Goal: Task Accomplishment & Management: Complete application form

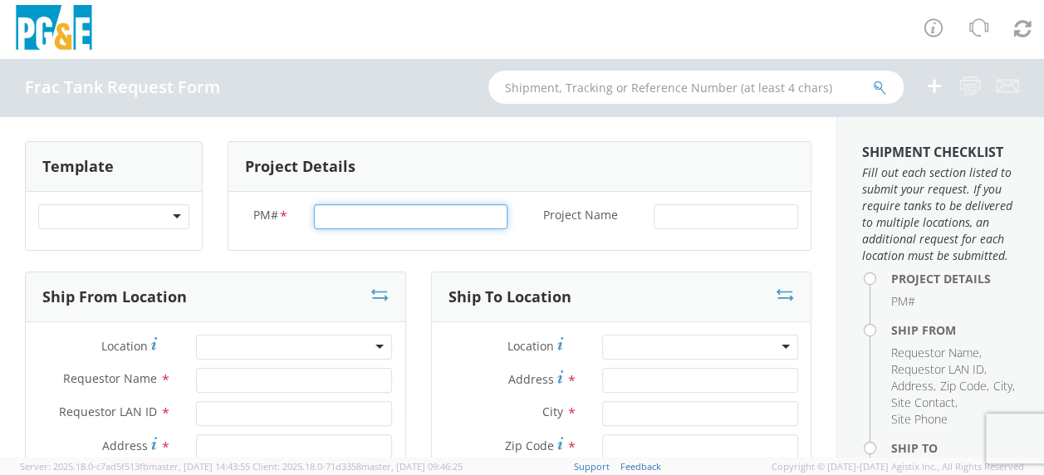
click at [364, 218] on input "PM# *" at bounding box center [411, 216] width 194 height 25
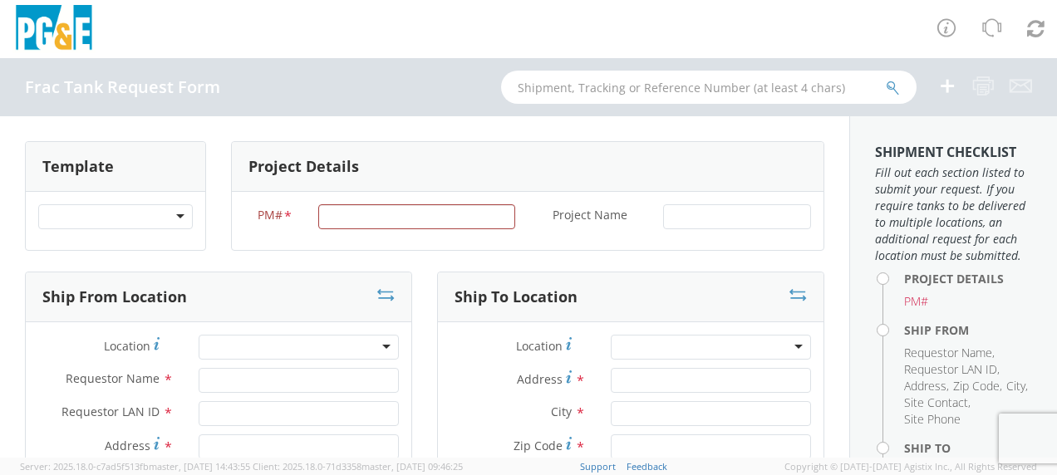
click at [691, 365] on div "Location * (OBSOLETE) BURNEY SC - GC TRAILER (OBSOLETE) BURNEY SC - HYDRO TRAIL…" at bounding box center [630, 351] width 385 height 33
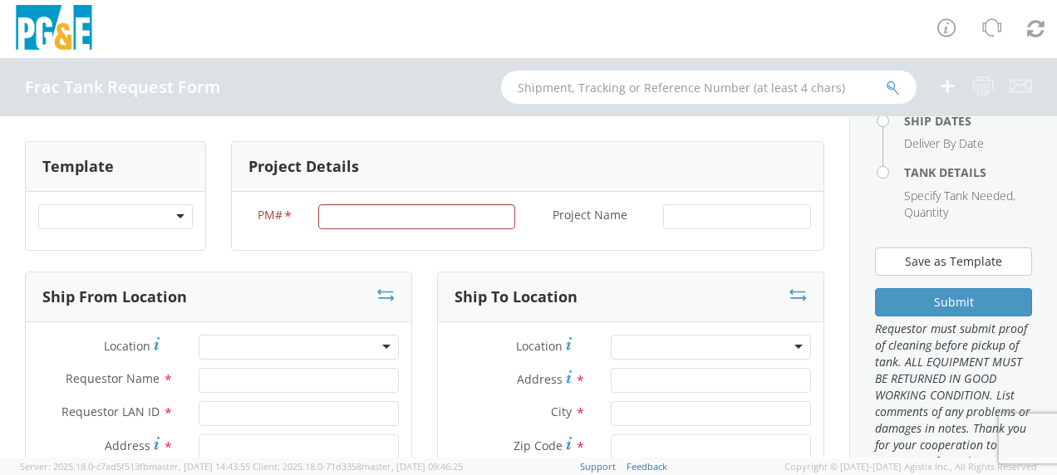
scroll to position [415, 0]
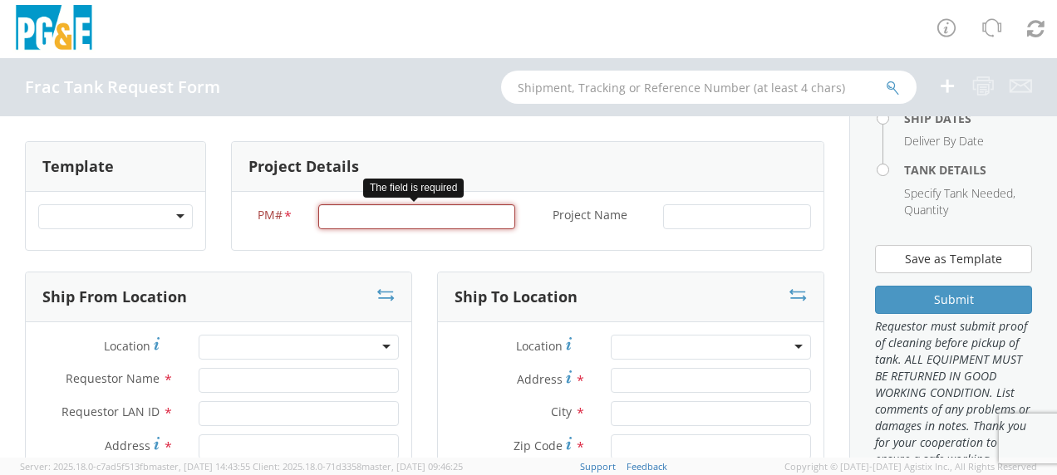
click at [349, 218] on input "PM# *" at bounding box center [416, 216] width 197 height 25
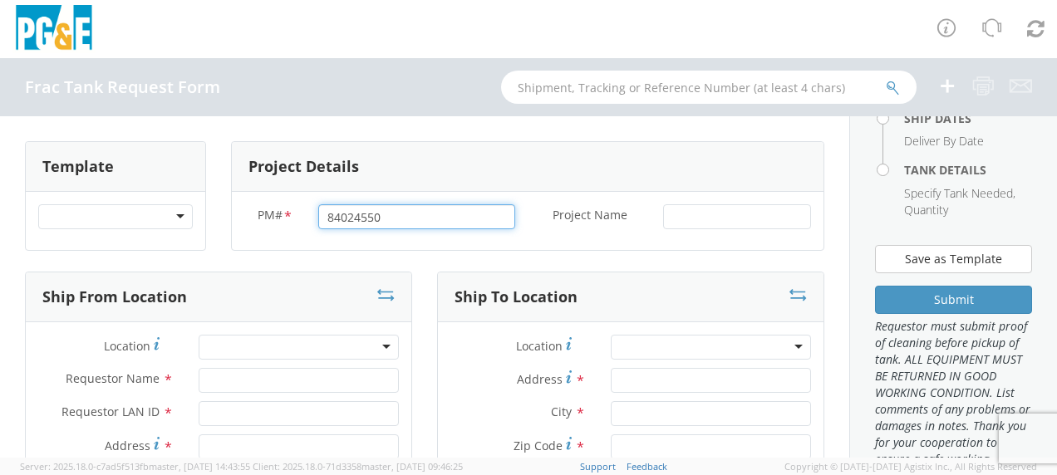
type input "84024550"
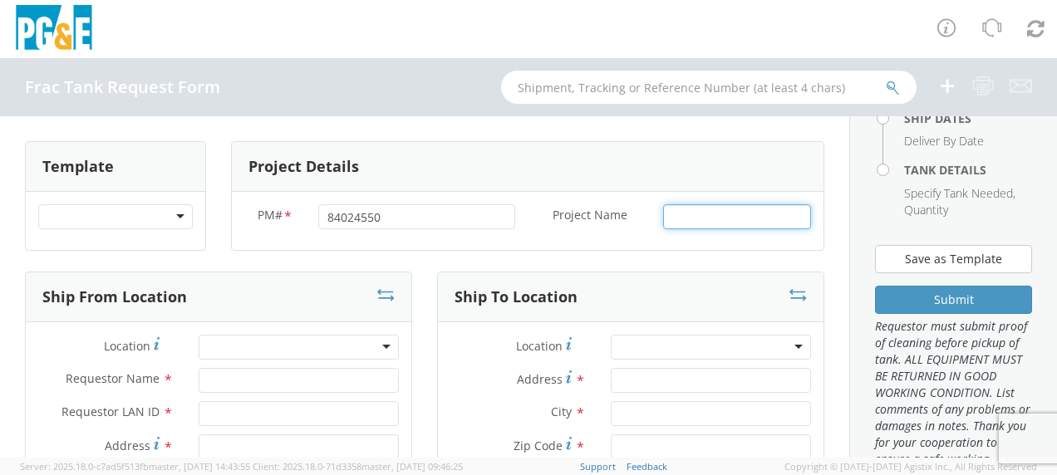
click at [665, 215] on input "Project Name *" at bounding box center [737, 216] width 148 height 25
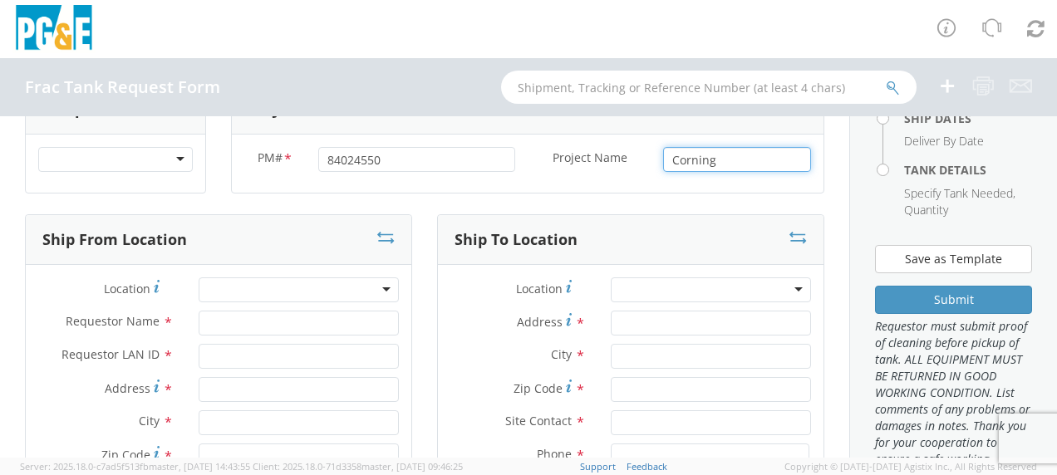
scroll to position [83, 0]
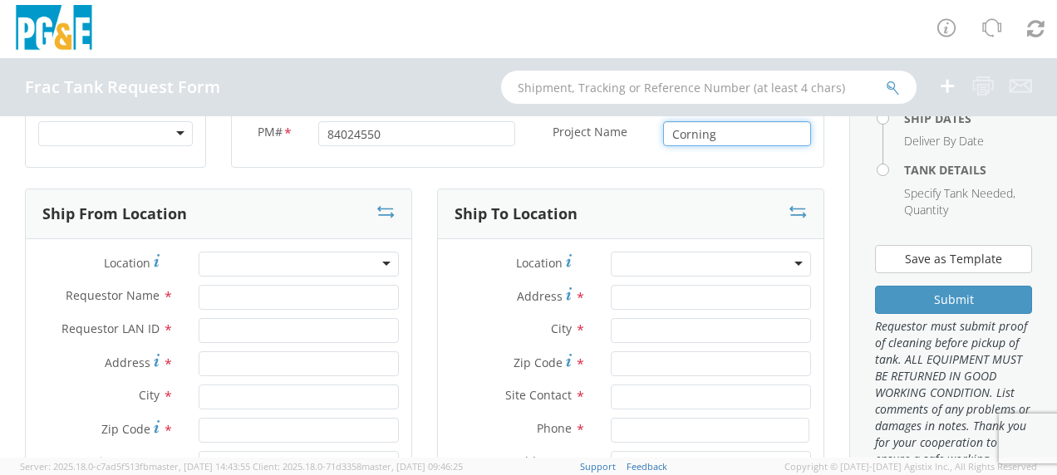
type input "Corning"
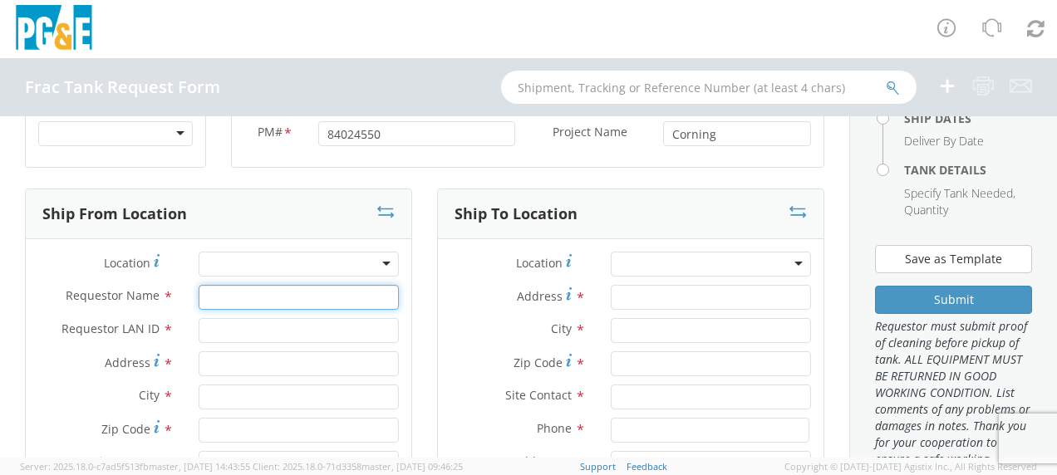
click at [249, 294] on input "Requestor Name *" at bounding box center [299, 297] width 200 height 25
type input "[PERSON_NAME]"
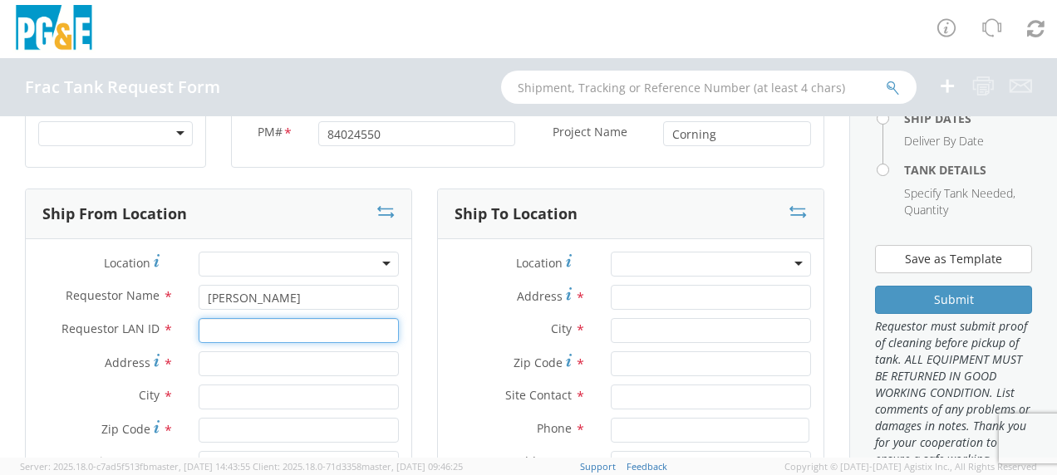
click at [233, 326] on input "Requestor LAN ID *" at bounding box center [299, 330] width 200 height 25
type input "tahj"
click at [224, 361] on input "Address *" at bounding box center [299, 363] width 200 height 25
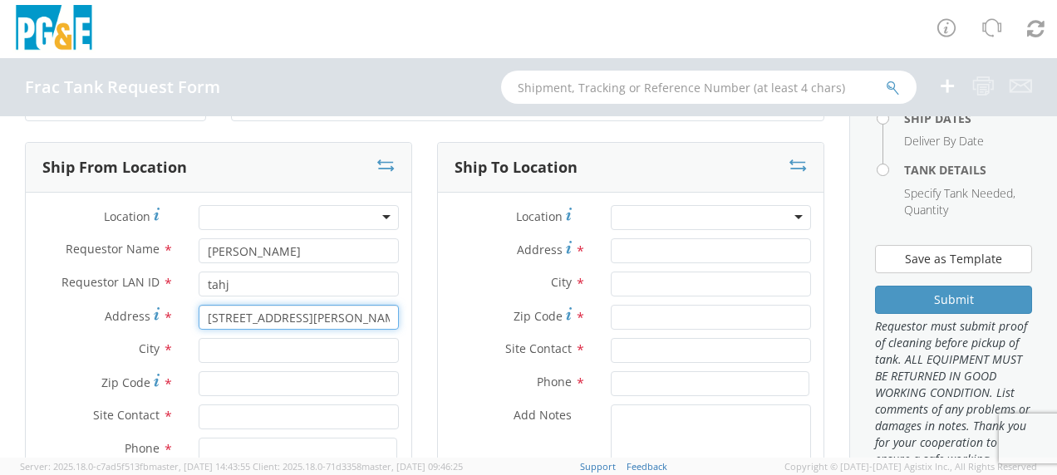
scroll to position [166, 0]
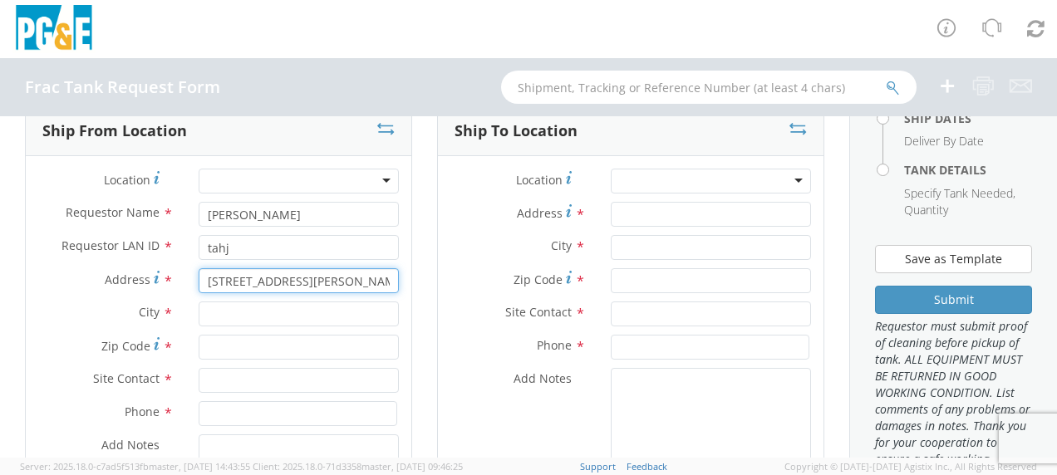
type input "[STREET_ADDRESS][PERSON_NAME]"
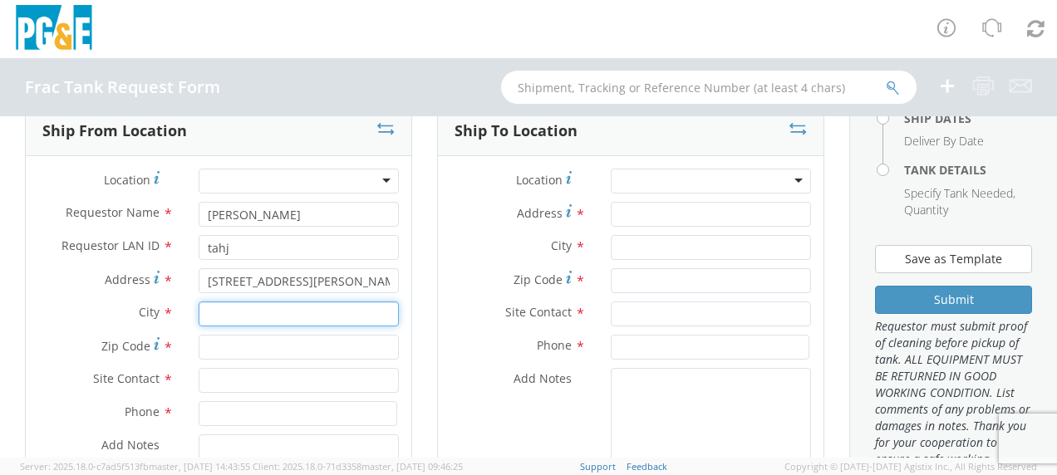
click at [226, 311] on input "text" at bounding box center [299, 314] width 200 height 25
type input "Gustine"
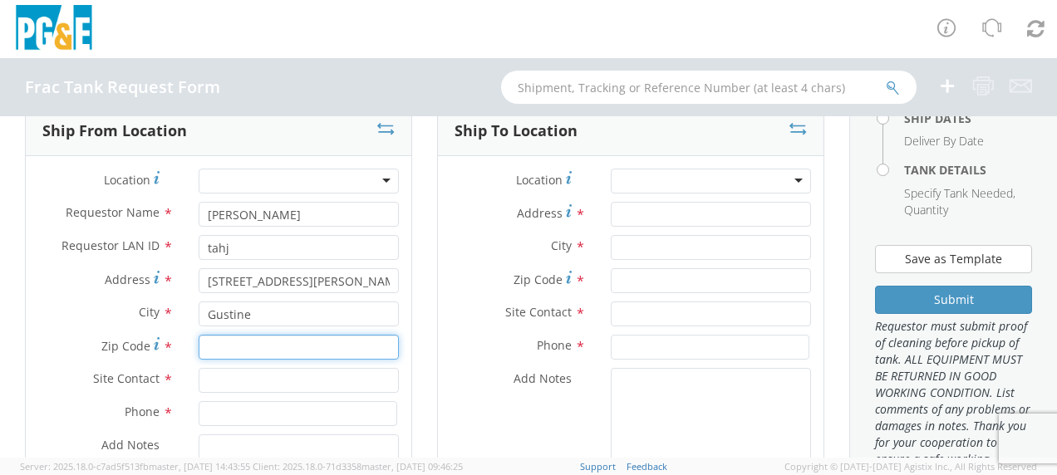
click at [221, 342] on input "Zip Code *" at bounding box center [299, 347] width 200 height 25
type input "95332"
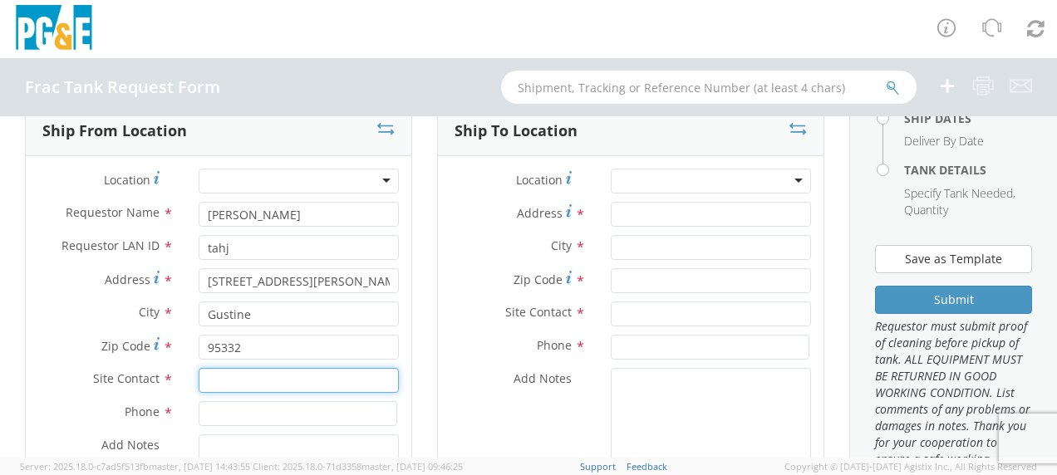
click at [222, 378] on input "text" at bounding box center [299, 380] width 200 height 25
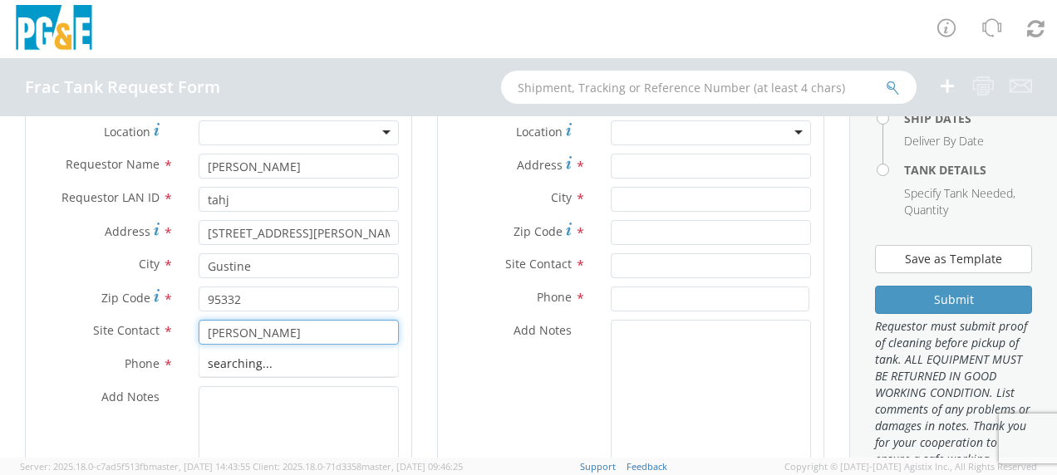
scroll to position [249, 0]
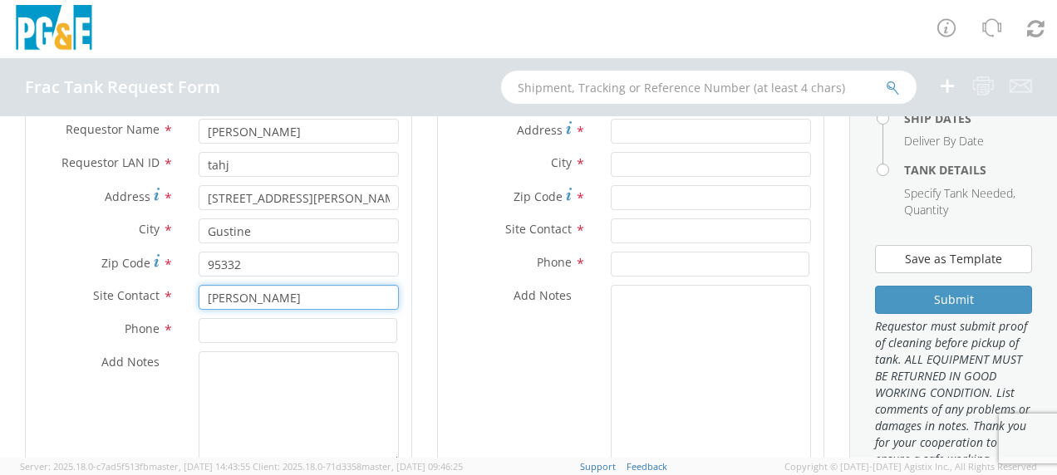
type input "[PERSON_NAME]"
click at [221, 318] on input at bounding box center [298, 330] width 199 height 25
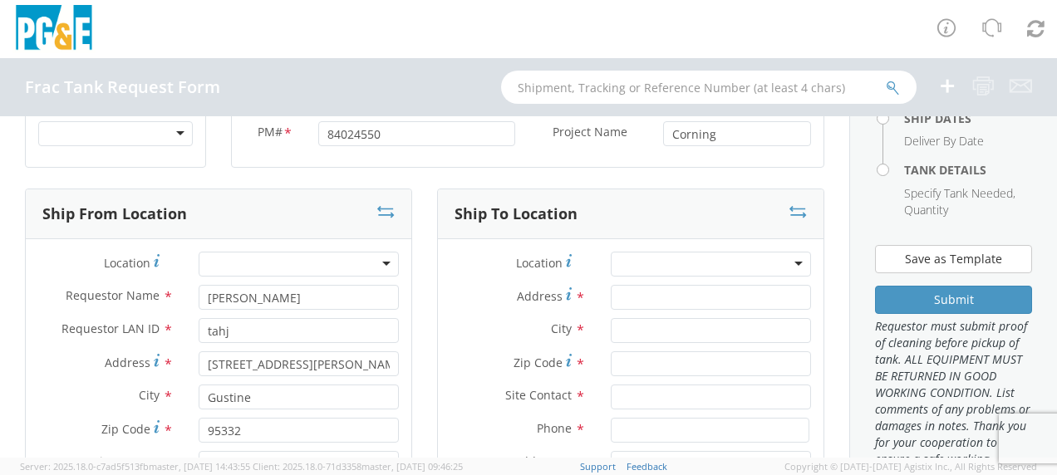
scroll to position [83, 0]
type input "[PHONE_NUMBER]"
click at [640, 296] on input "Address *" at bounding box center [711, 297] width 200 height 25
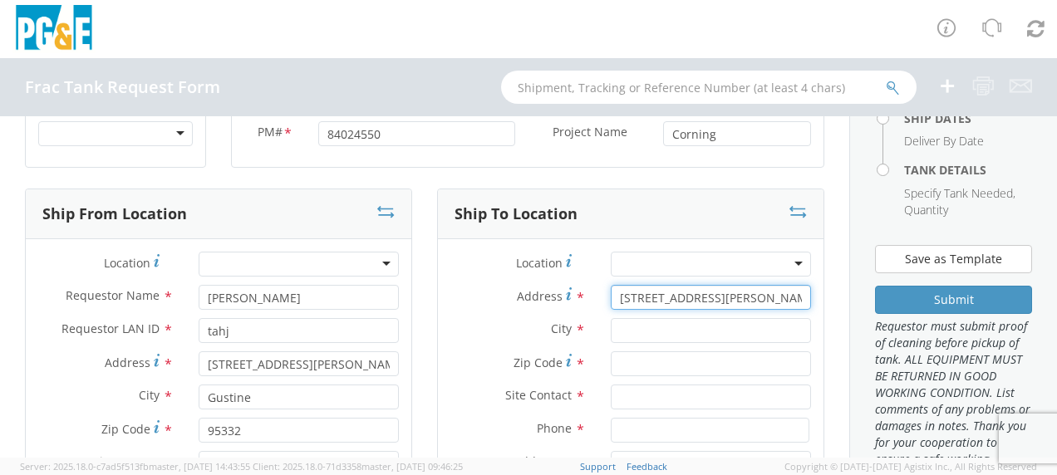
type input "4412 Mary Ave"
click at [631, 324] on input "text" at bounding box center [711, 330] width 200 height 25
type input "Corning"
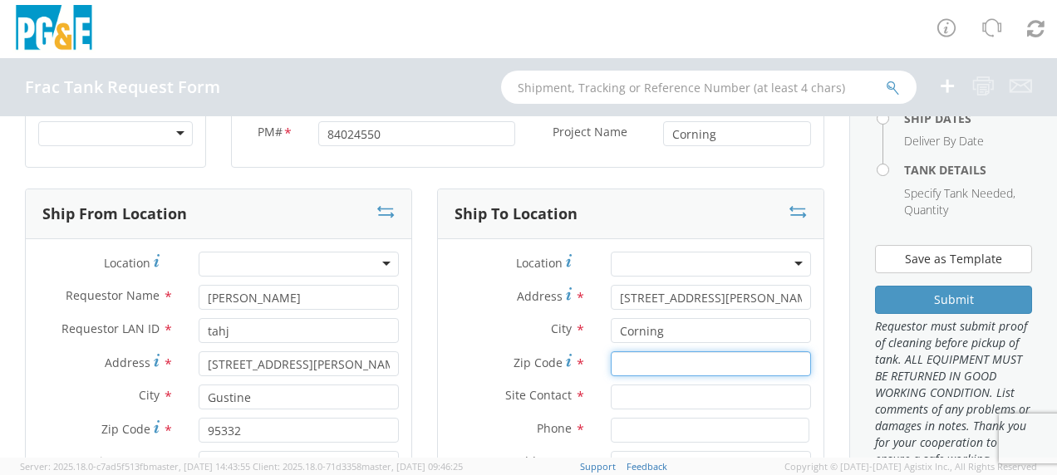
click at [633, 361] on input "Zip Code *" at bounding box center [711, 363] width 200 height 25
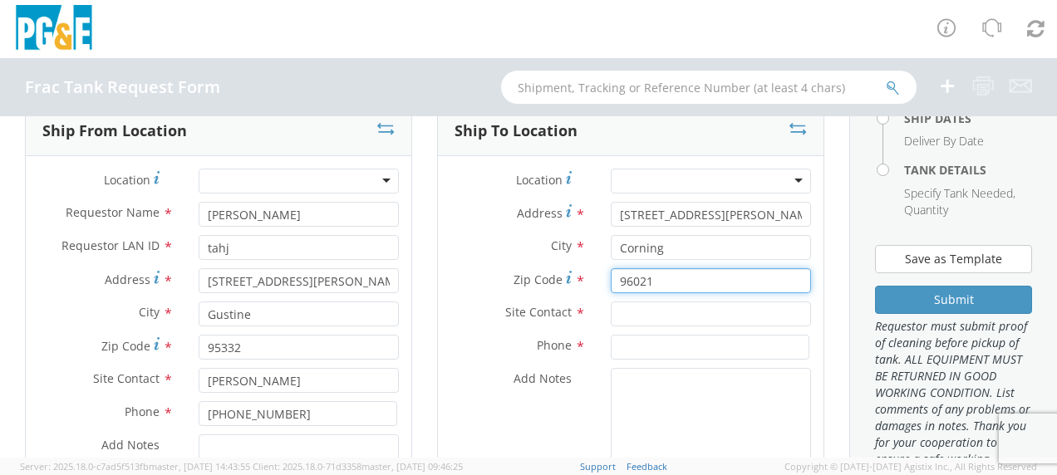
type input "96021"
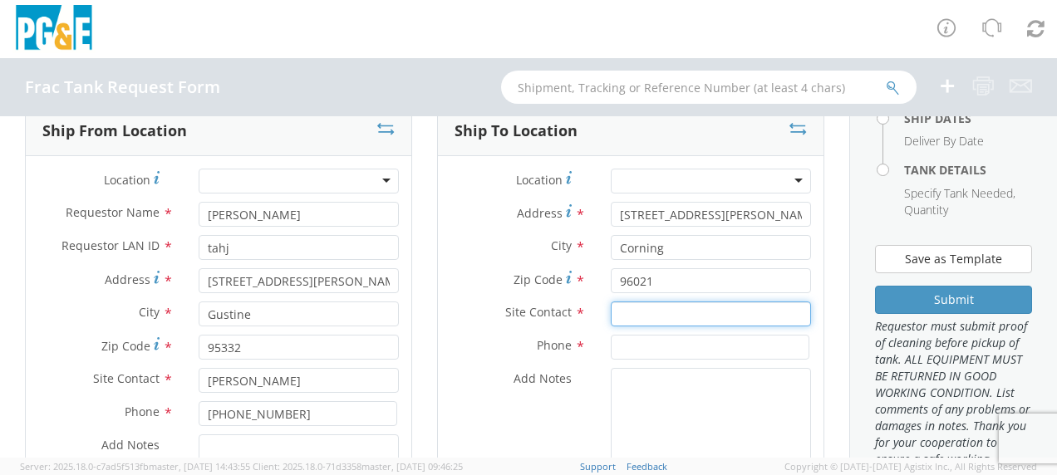
click at [630, 316] on input "text" at bounding box center [711, 314] width 200 height 25
type input "Austin Roach"
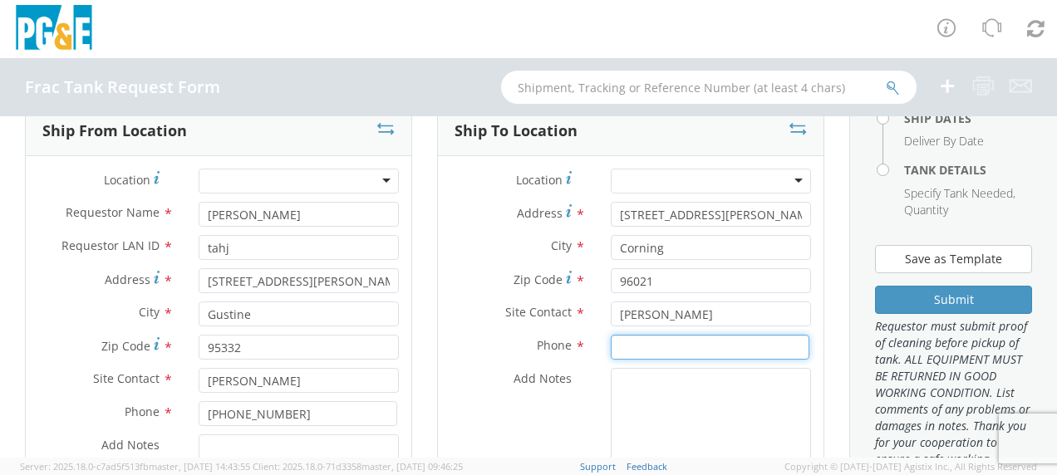
click at [625, 346] on input at bounding box center [710, 347] width 199 height 25
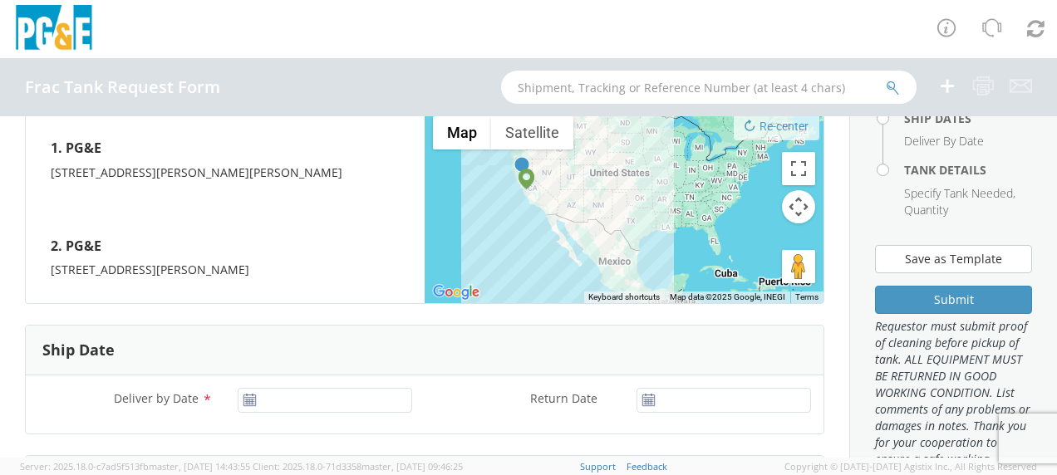
scroll to position [748, 0]
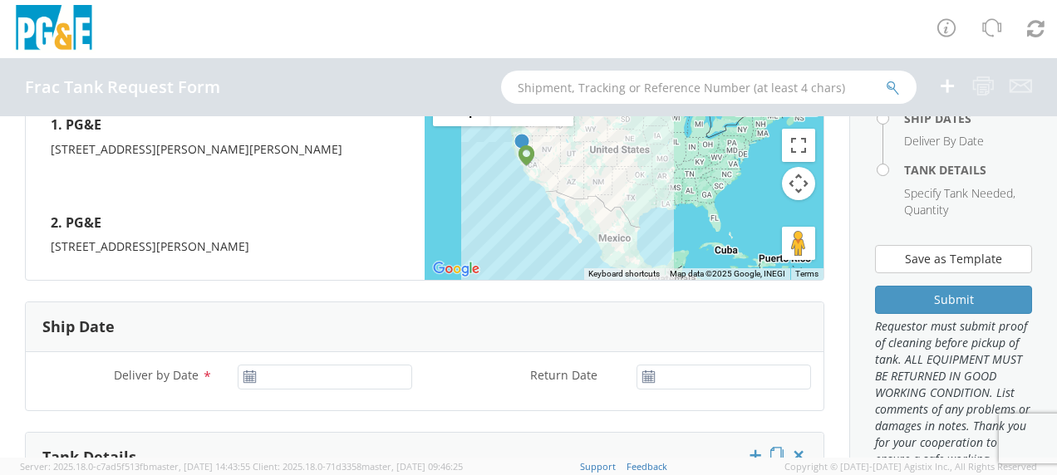
type input "916-517-3245"
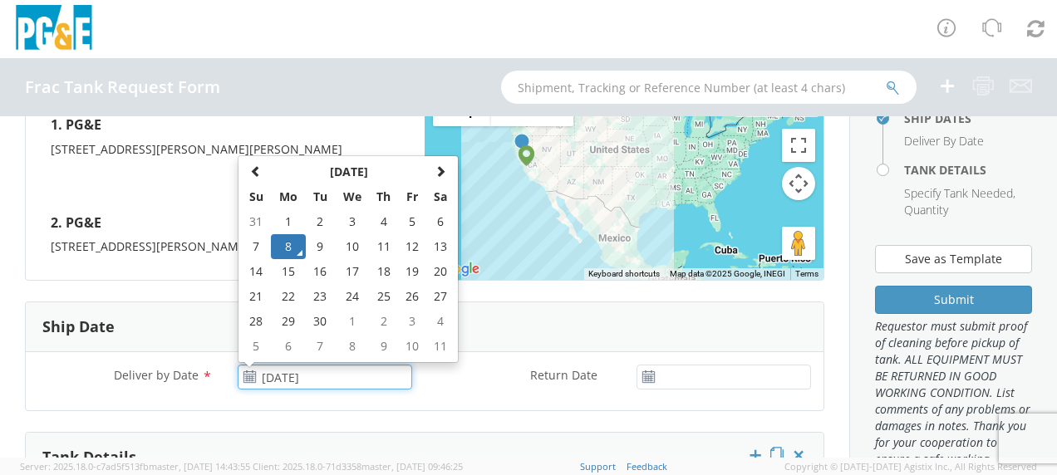
click at [289, 380] on input "[DATE]" at bounding box center [325, 377] width 174 height 25
click at [316, 236] on td "9" at bounding box center [320, 246] width 29 height 25
type input "09/09/2025"
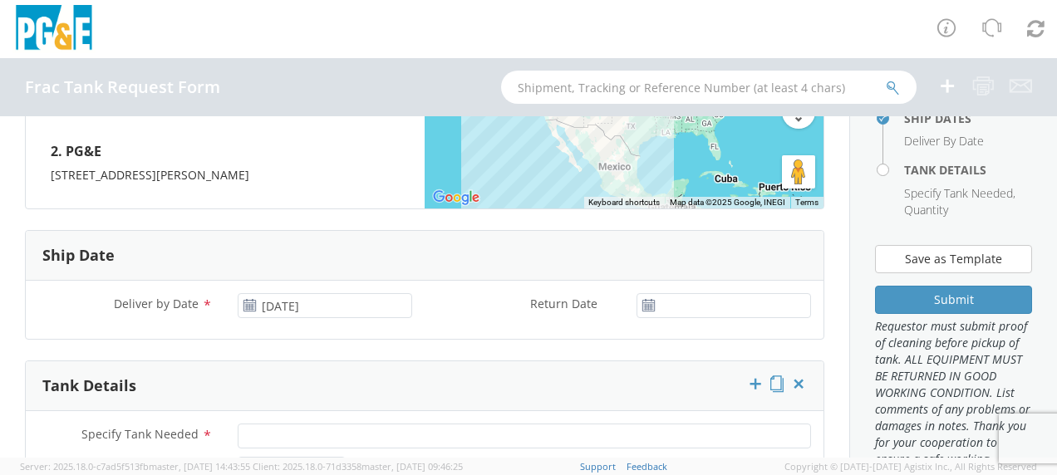
scroll to position [914, 0]
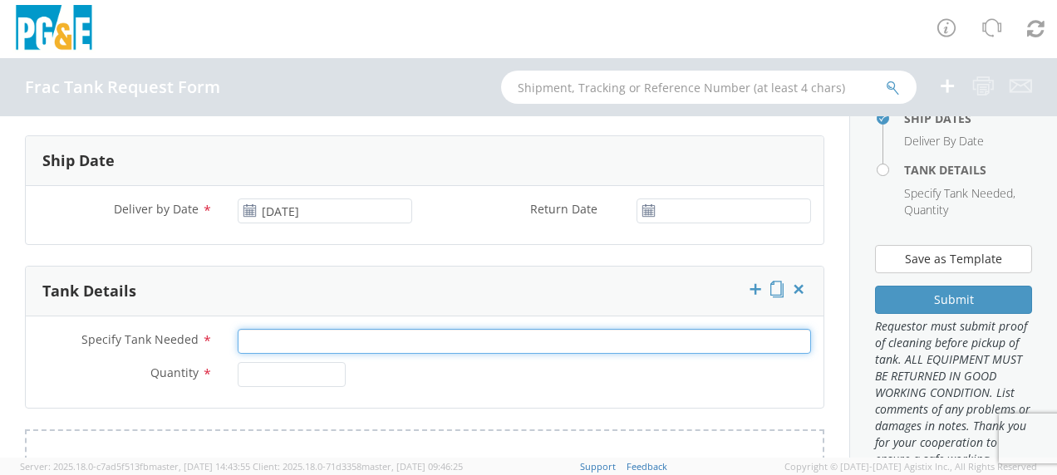
click at [252, 339] on input "Specify Tank Needed *" at bounding box center [524, 341] width 573 height 25
type input "2- 10K Double Walls 1-20K Single Wall"
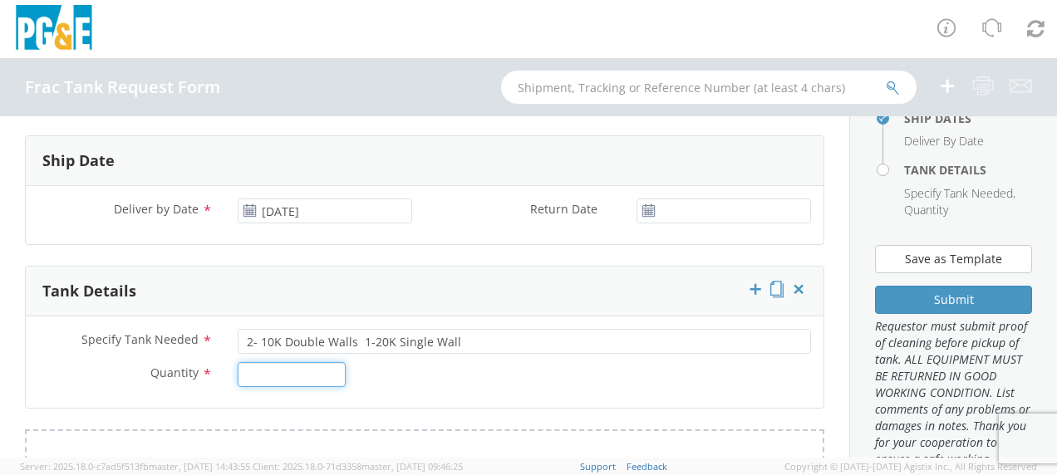
click at [273, 366] on input "Quantity *" at bounding box center [292, 374] width 108 height 25
type input "3"
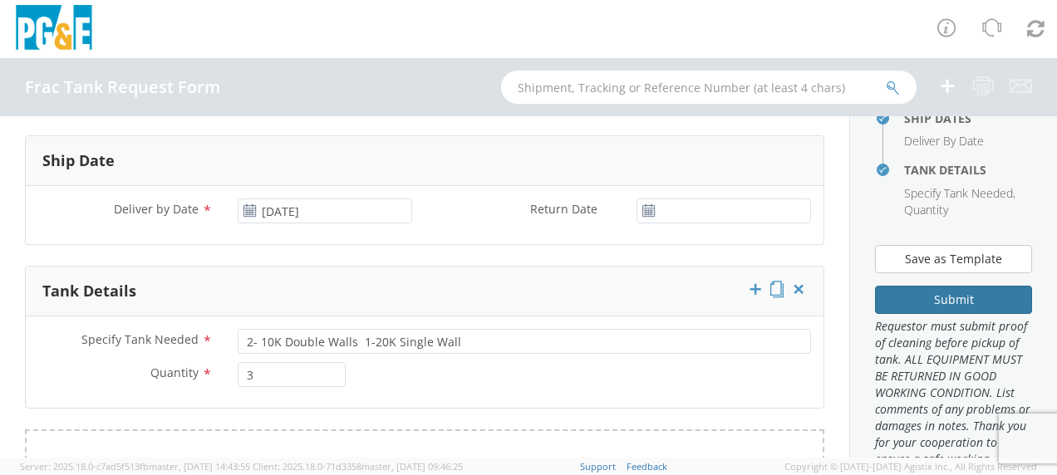
click at [931, 314] on button "Submit" at bounding box center [953, 300] width 157 height 28
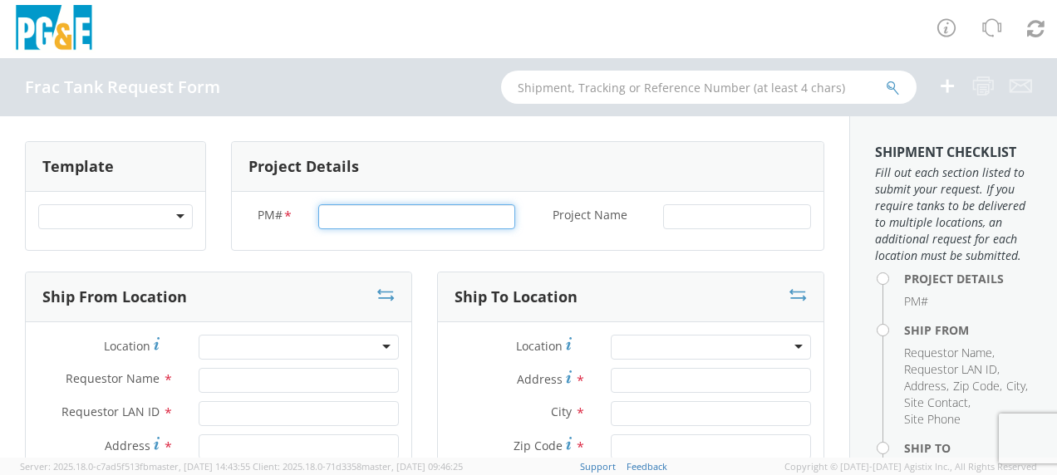
click at [356, 214] on input "PM# *" at bounding box center [416, 216] width 197 height 25
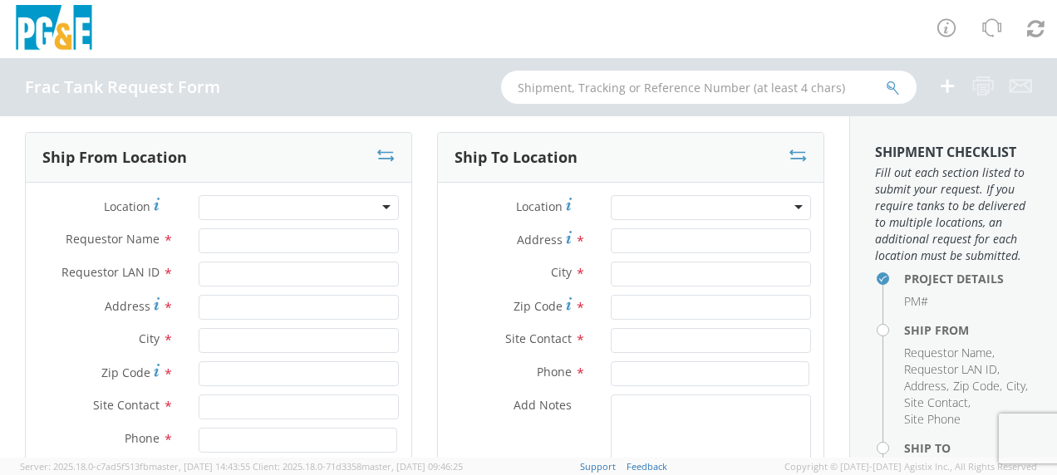
scroll to position [166, 0]
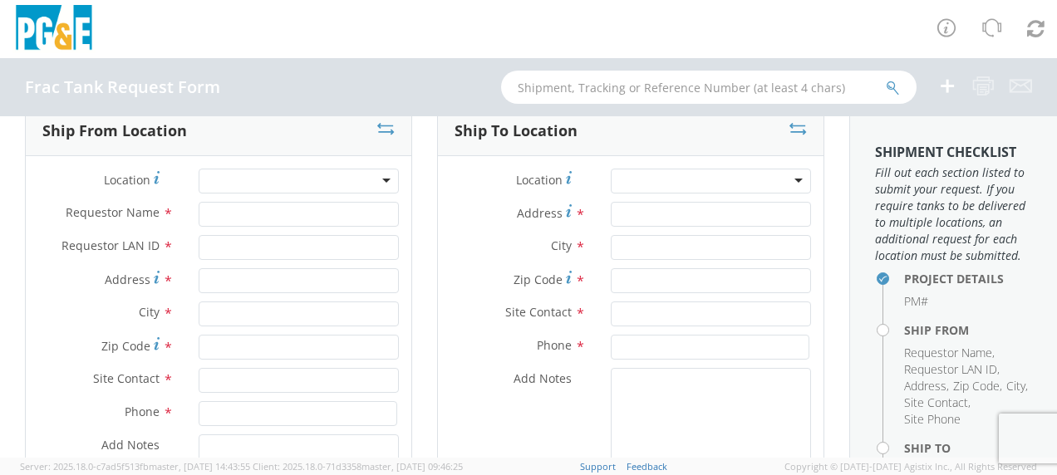
type input "74009420"
click at [238, 215] on input "Requestor Name *" at bounding box center [299, 214] width 200 height 25
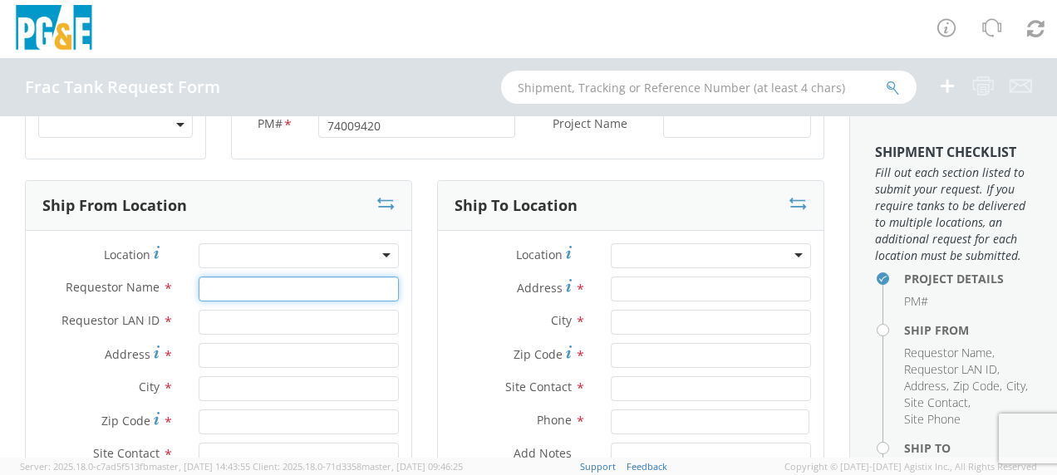
scroll to position [0, 0]
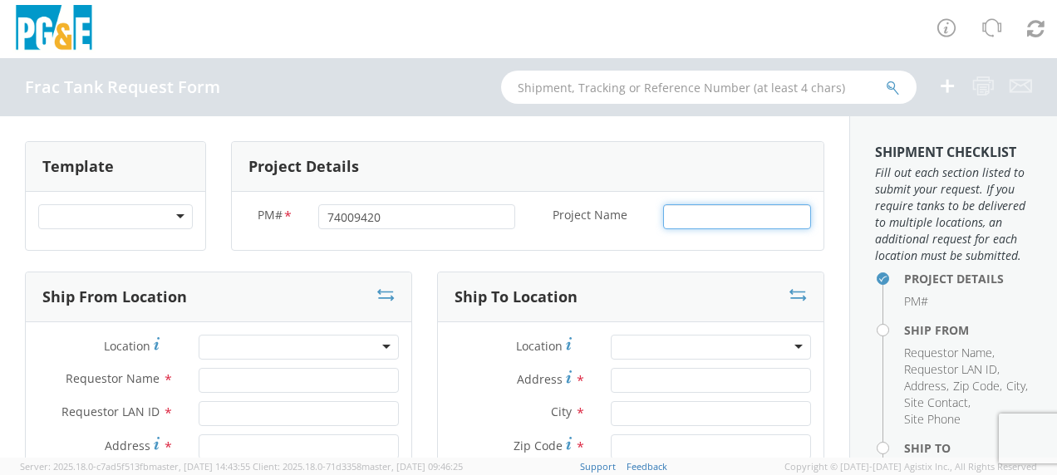
click at [686, 206] on input "Project Name *" at bounding box center [737, 216] width 148 height 25
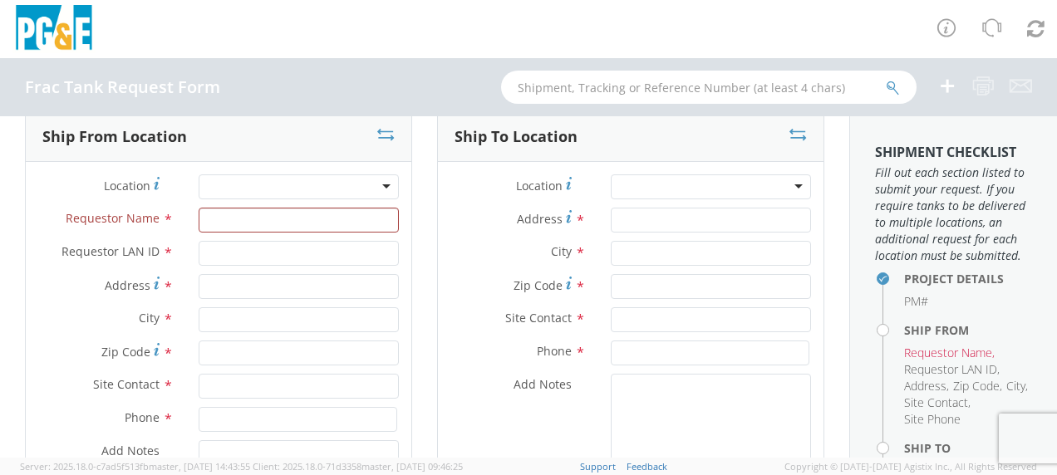
scroll to position [166, 0]
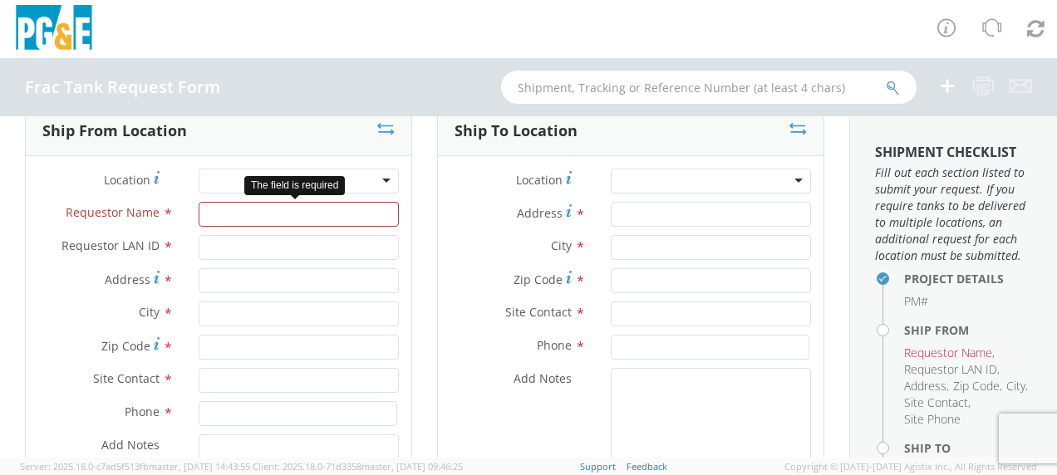
type input "Sunol"
click at [269, 216] on input "Requestor Name *" at bounding box center [299, 214] width 200 height 25
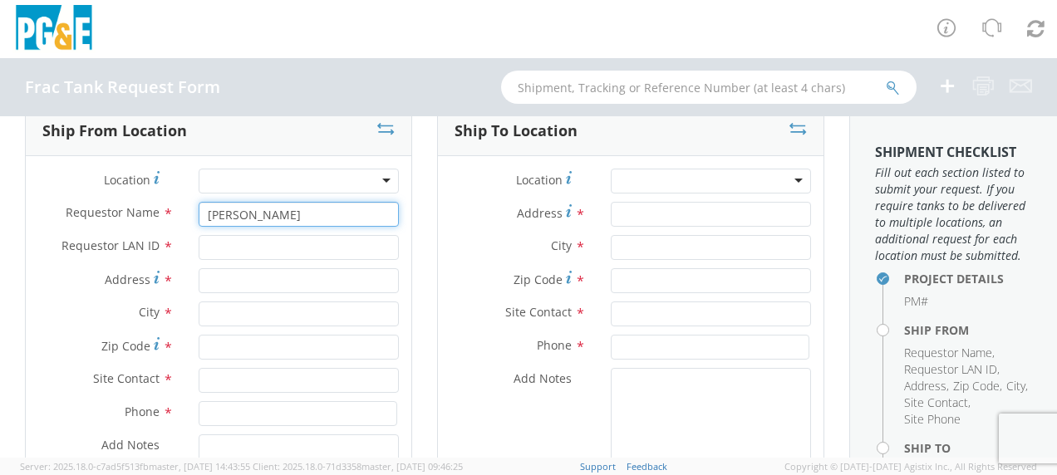
type input "[PERSON_NAME]"
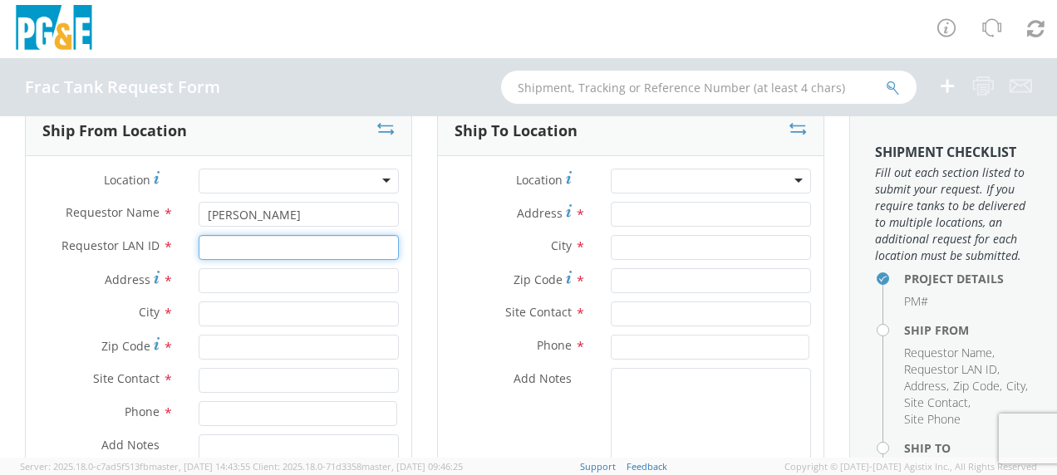
click at [249, 242] on input "Requestor LAN ID *" at bounding box center [299, 247] width 200 height 25
type input "tahj"
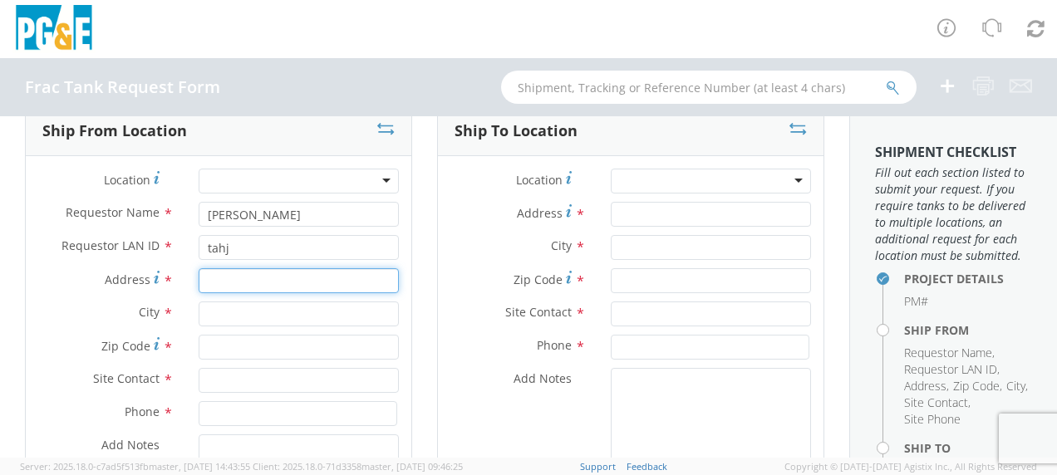
click at [221, 277] on input "Address *" at bounding box center [299, 280] width 200 height 25
type input "[STREET_ADDRESS]"
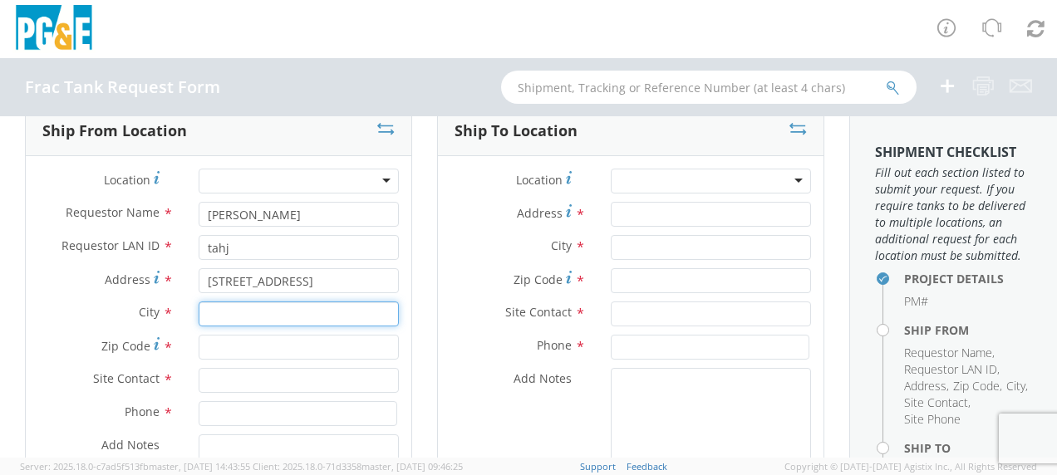
click at [214, 317] on input "text" at bounding box center [299, 314] width 200 height 25
type input "Sunol"
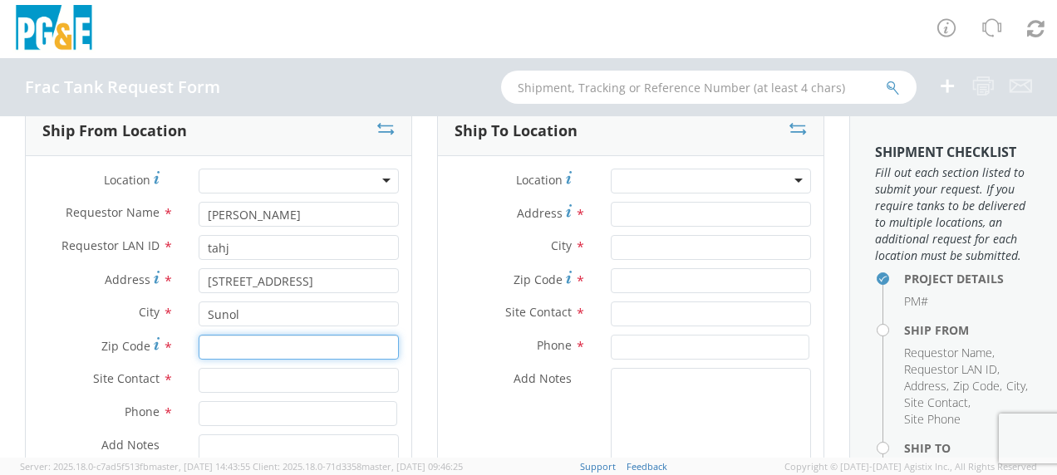
click at [218, 349] on input "Zip Code *" at bounding box center [299, 347] width 200 height 25
type input "94586"
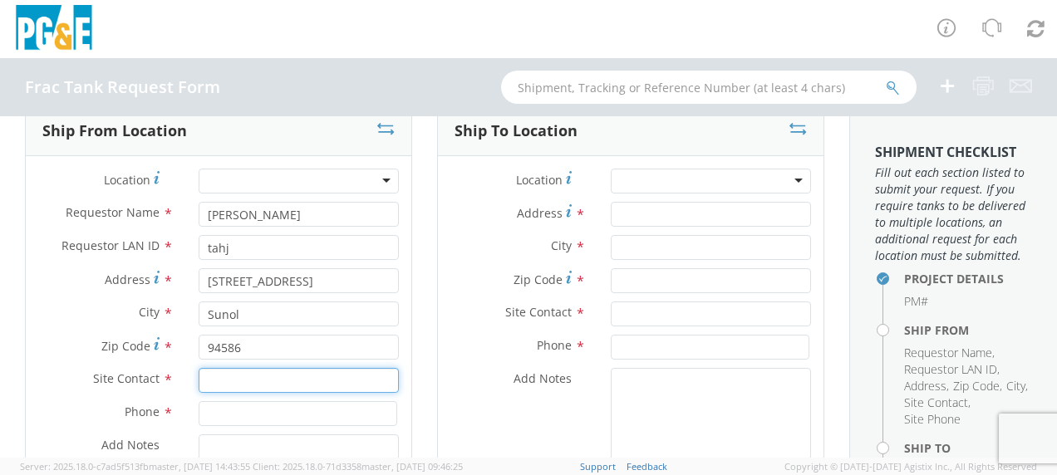
click at [233, 381] on input "text" at bounding box center [299, 380] width 200 height 25
type input "[PERSON_NAME]"
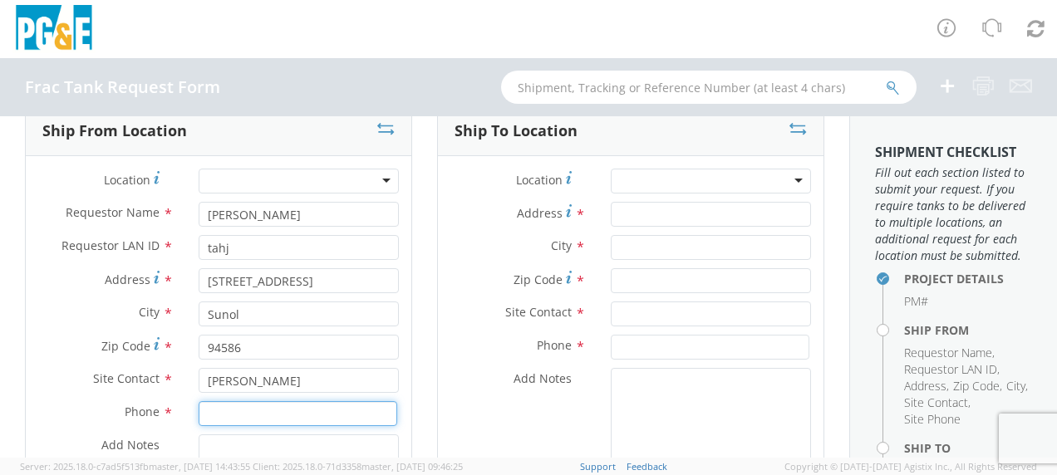
drag, startPoint x: 213, startPoint y: 419, endPoint x: 223, endPoint y: 398, distance: 23.4
click at [214, 416] on input at bounding box center [298, 413] width 199 height 25
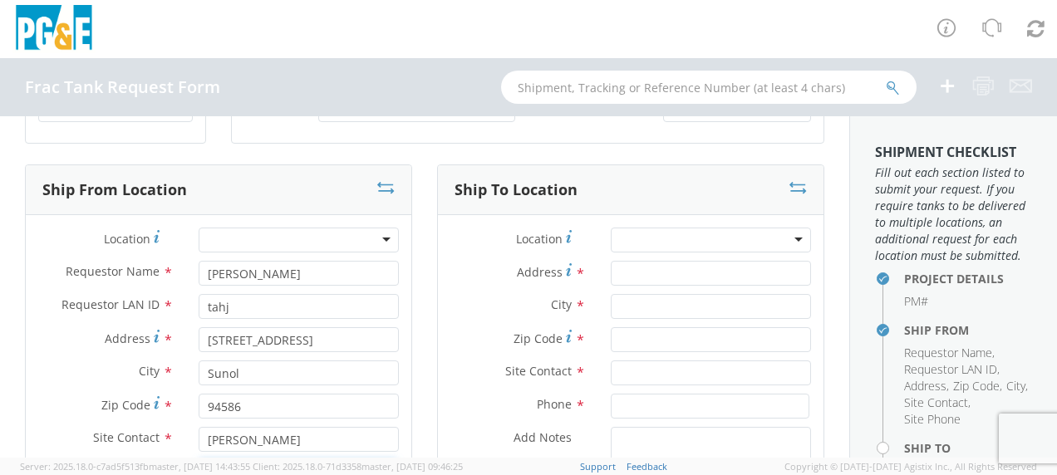
scroll to position [83, 0]
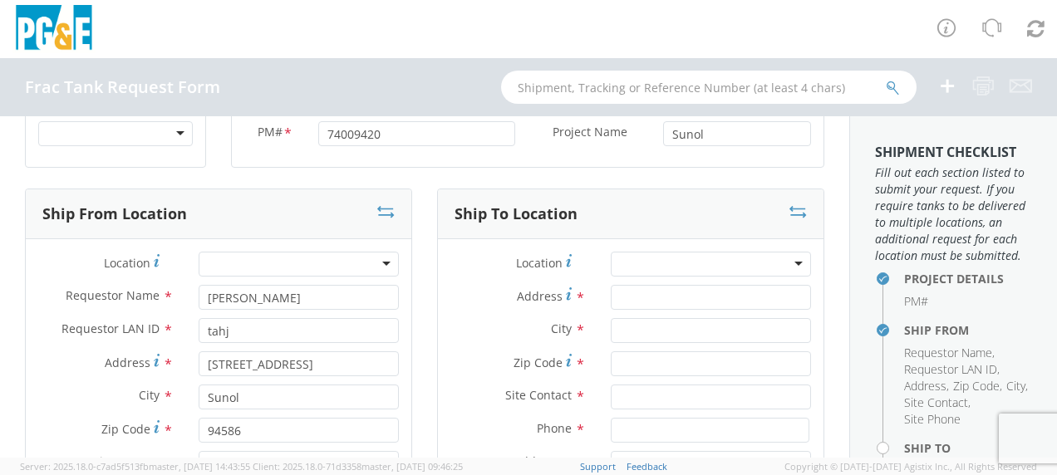
type input "[PHONE_NUMBER]"
drag, startPoint x: 628, startPoint y: 292, endPoint x: 651, endPoint y: 299, distance: 24.2
click at [629, 292] on input "Address *" at bounding box center [711, 297] width 200 height 25
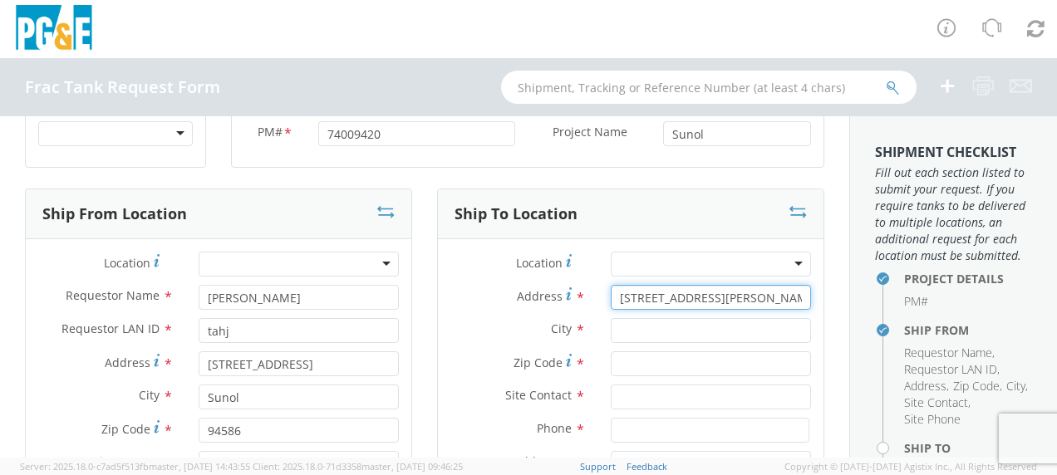
type input "[STREET_ADDRESS][PERSON_NAME]"
click at [626, 327] on input "text" at bounding box center [711, 330] width 200 height 25
type input "Gustine"
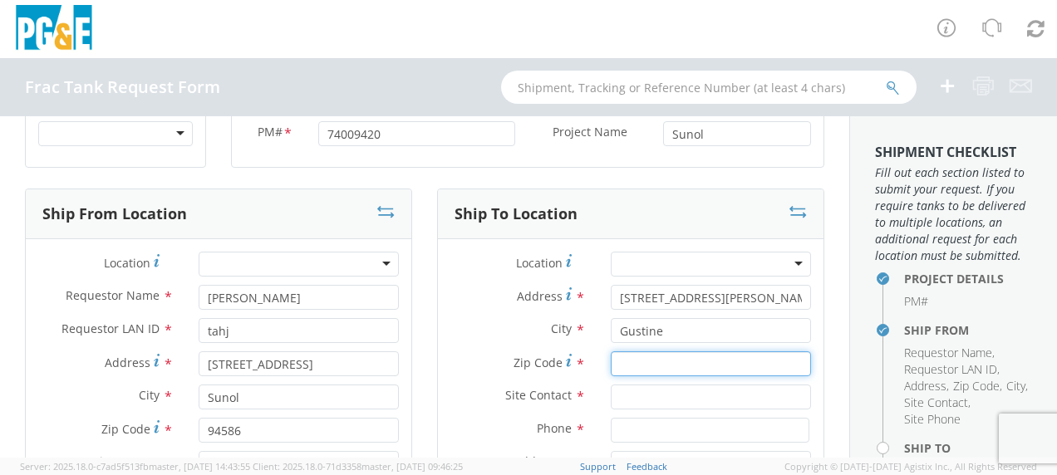
click at [620, 364] on input "Zip Code *" at bounding box center [711, 363] width 200 height 25
type input "95332"
click at [624, 388] on input "text" at bounding box center [711, 397] width 200 height 25
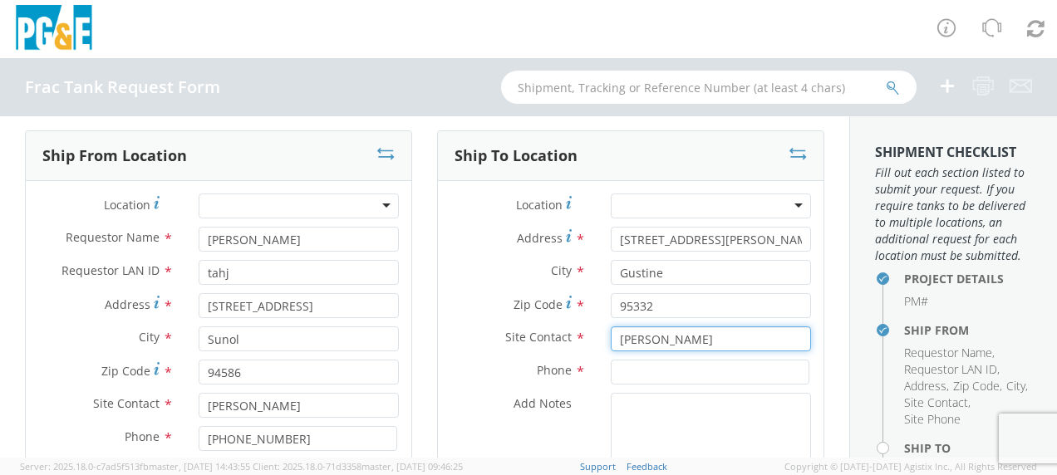
scroll to position [166, 0]
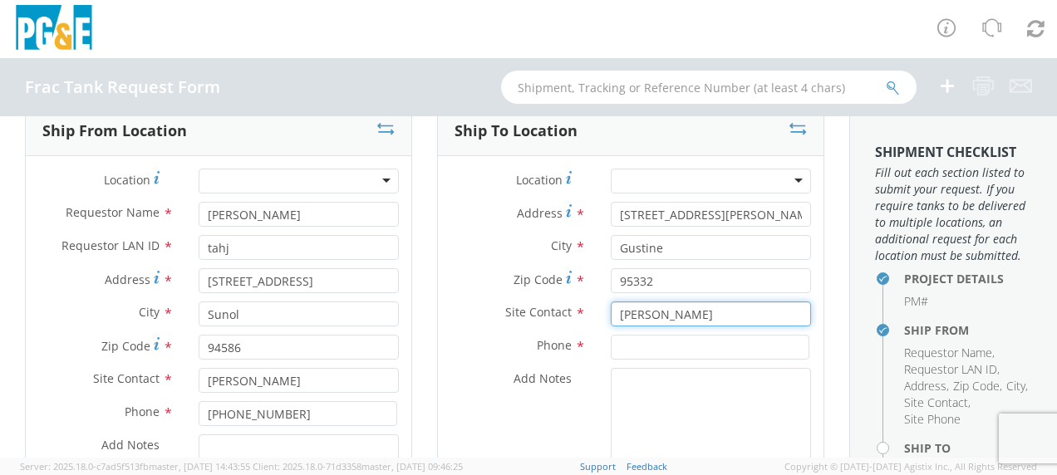
type input "[PERSON_NAME]"
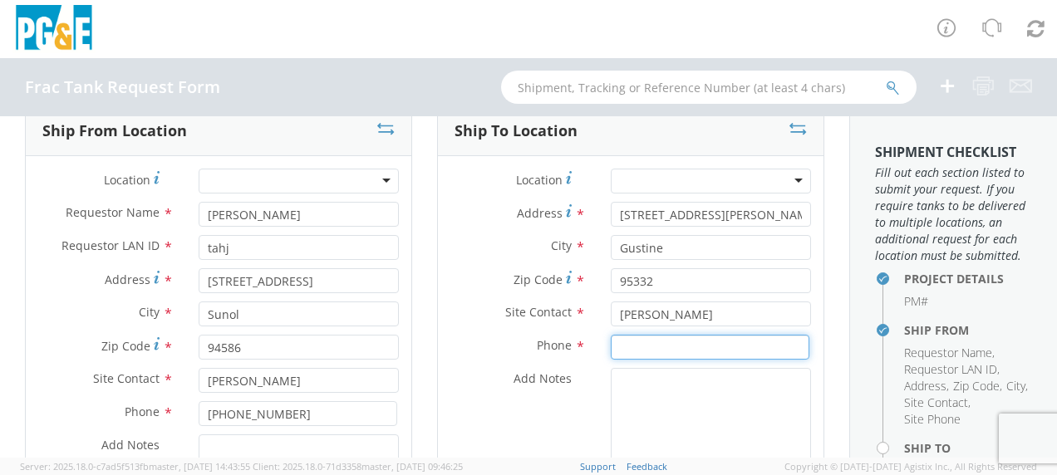
click at [633, 344] on input at bounding box center [710, 347] width 199 height 25
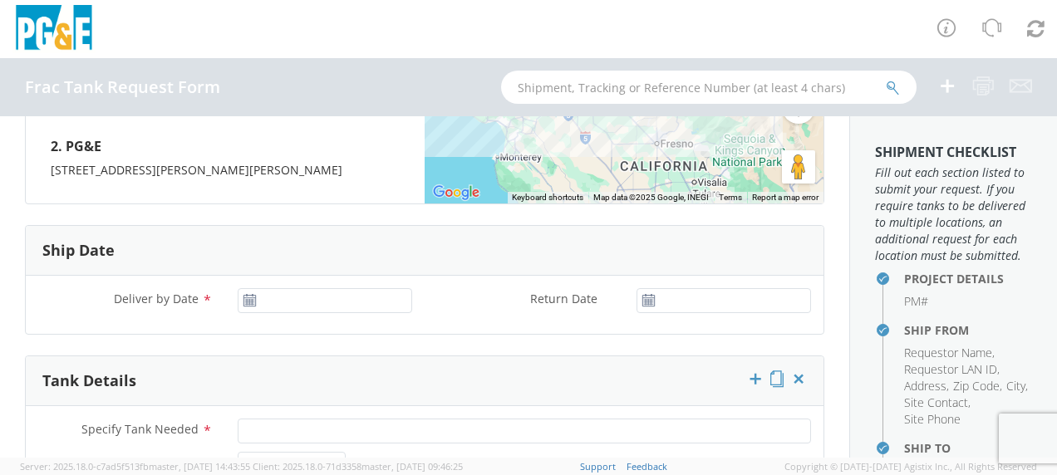
scroll to position [831, 0]
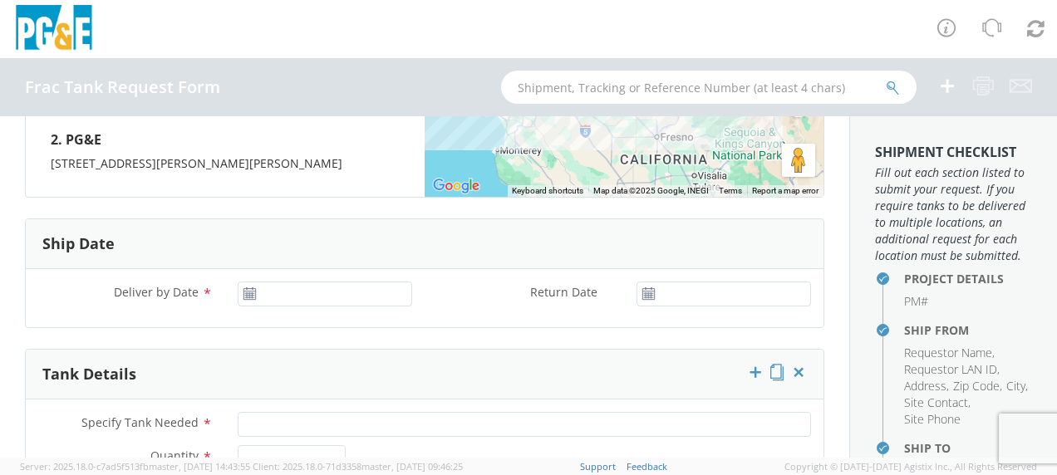
type input "[PHONE_NUMBER]"
click at [284, 289] on input "[DATE]" at bounding box center [325, 294] width 174 height 25
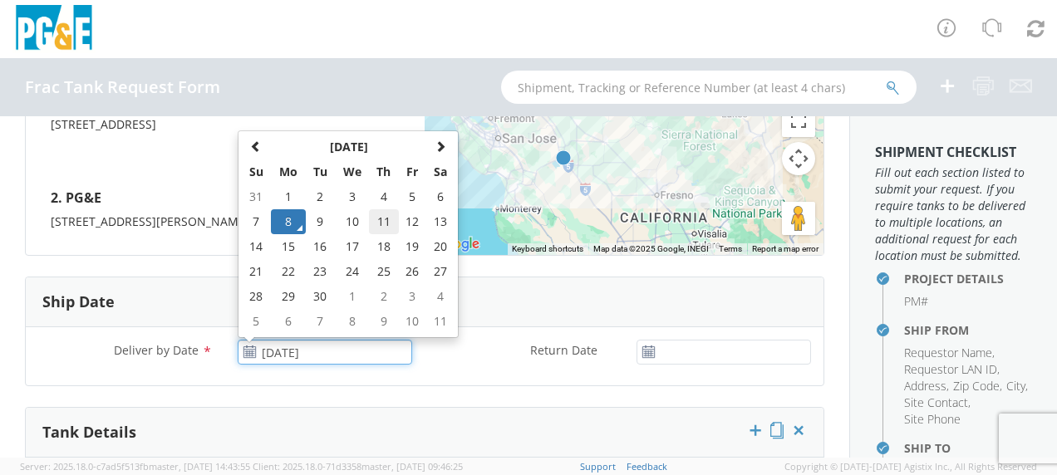
scroll to position [748, 0]
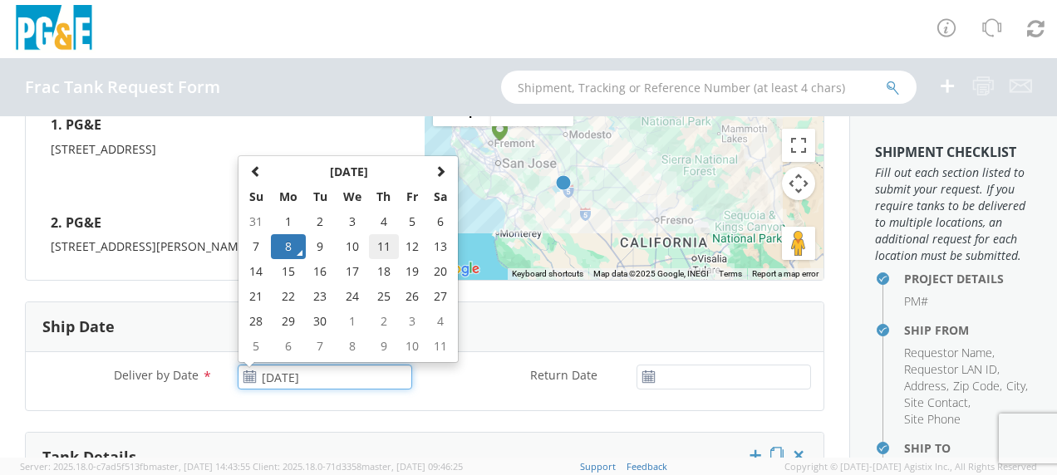
click at [384, 246] on td "11" at bounding box center [383, 246] width 29 height 25
type input "[DATE]"
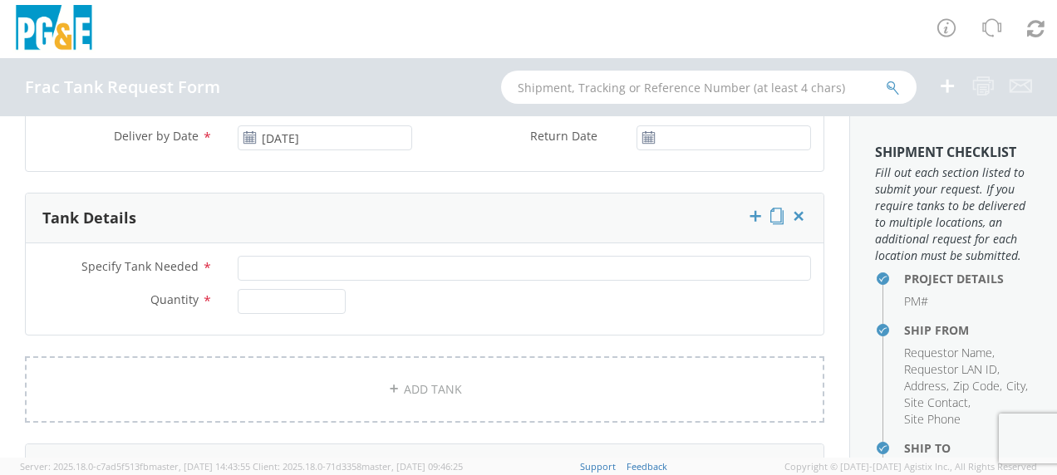
scroll to position [997, 0]
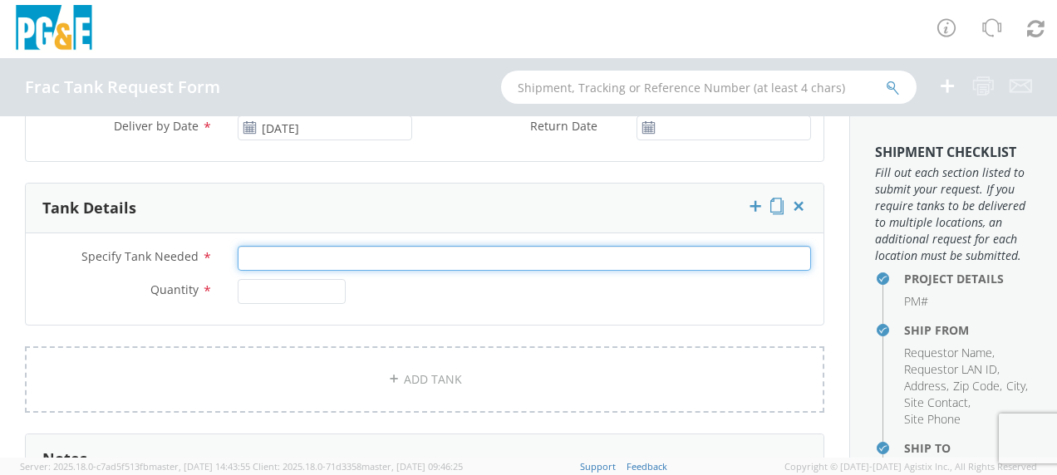
click at [282, 257] on input "Specify Tank Needed *" at bounding box center [524, 258] width 573 height 25
type input "20K Single Wall"
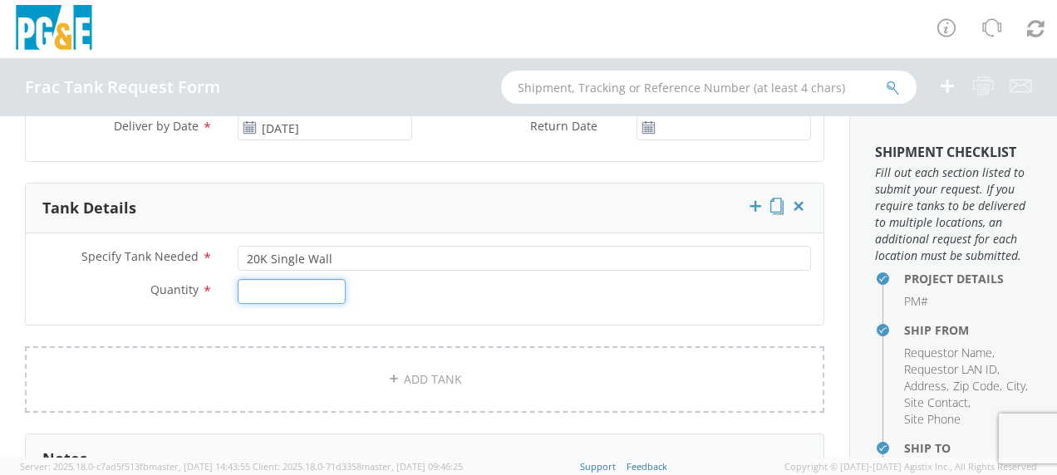
click at [269, 285] on input "Quantity *" at bounding box center [292, 291] width 108 height 25
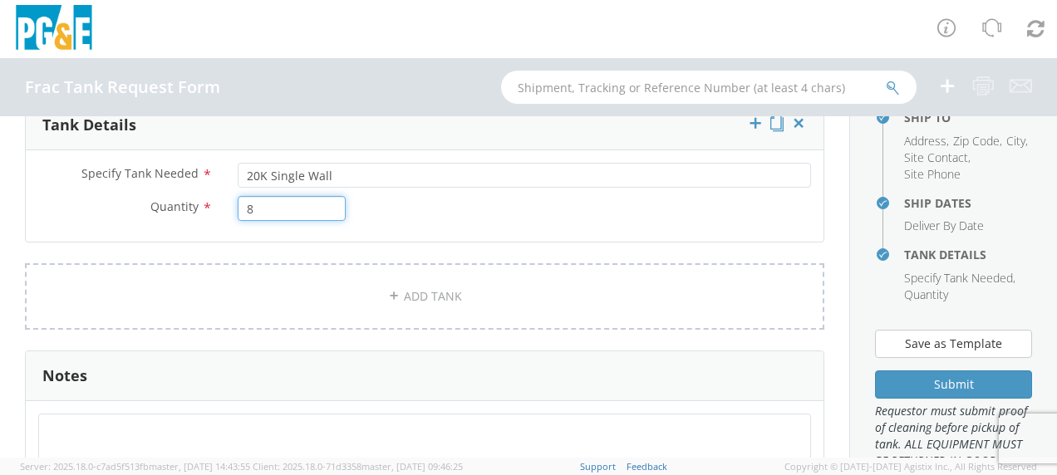
scroll to position [332, 0]
type input "8"
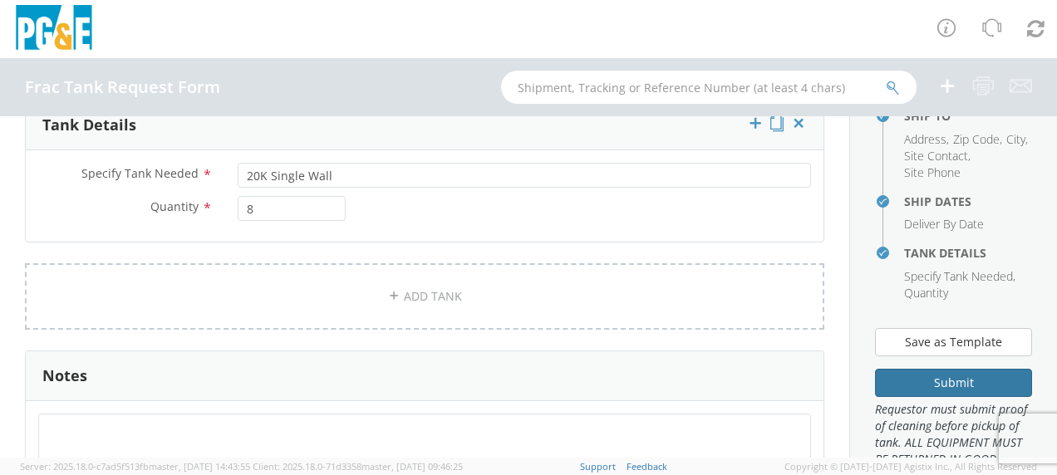
click at [930, 397] on button "Submit" at bounding box center [953, 383] width 157 height 28
